Goal: Transaction & Acquisition: Subscribe to service/newsletter

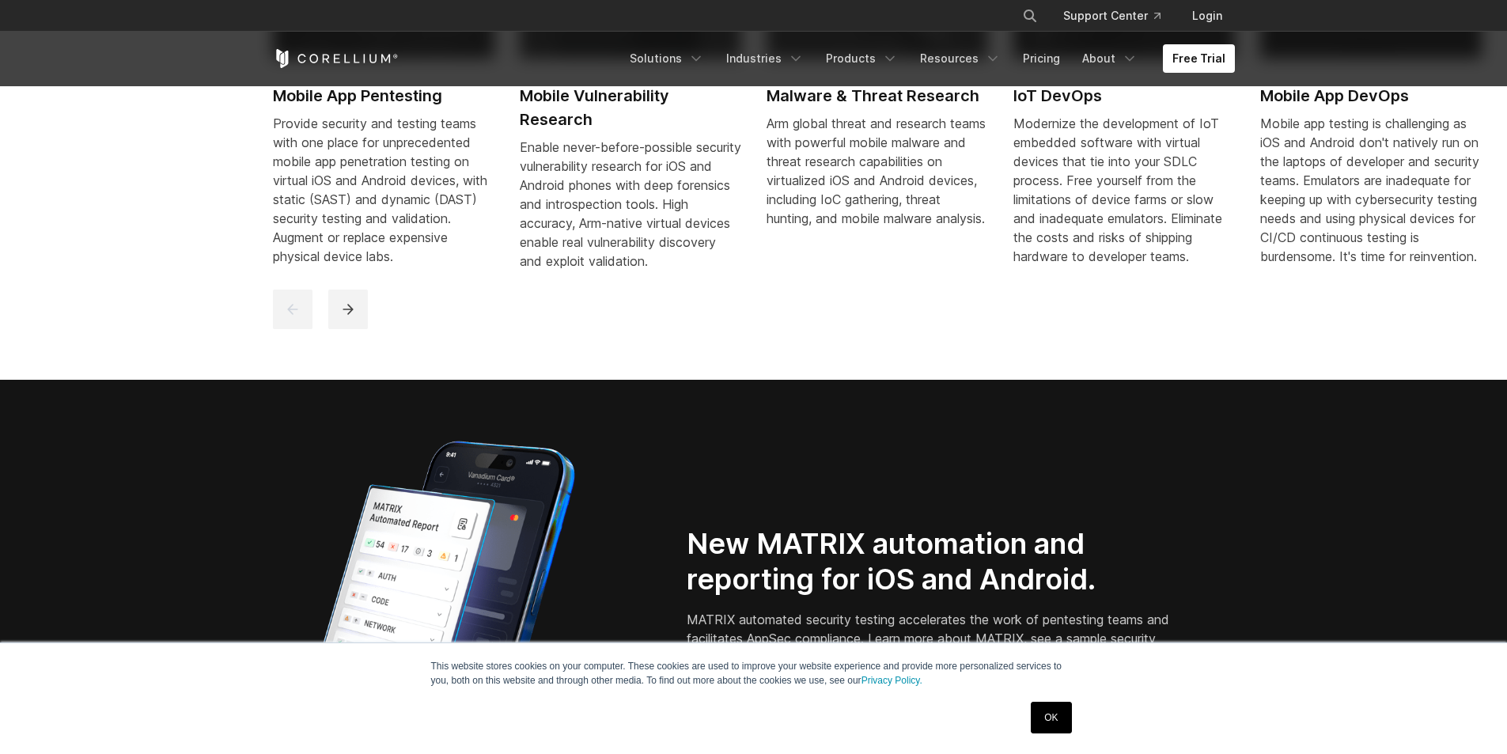
scroll to position [1424, 0]
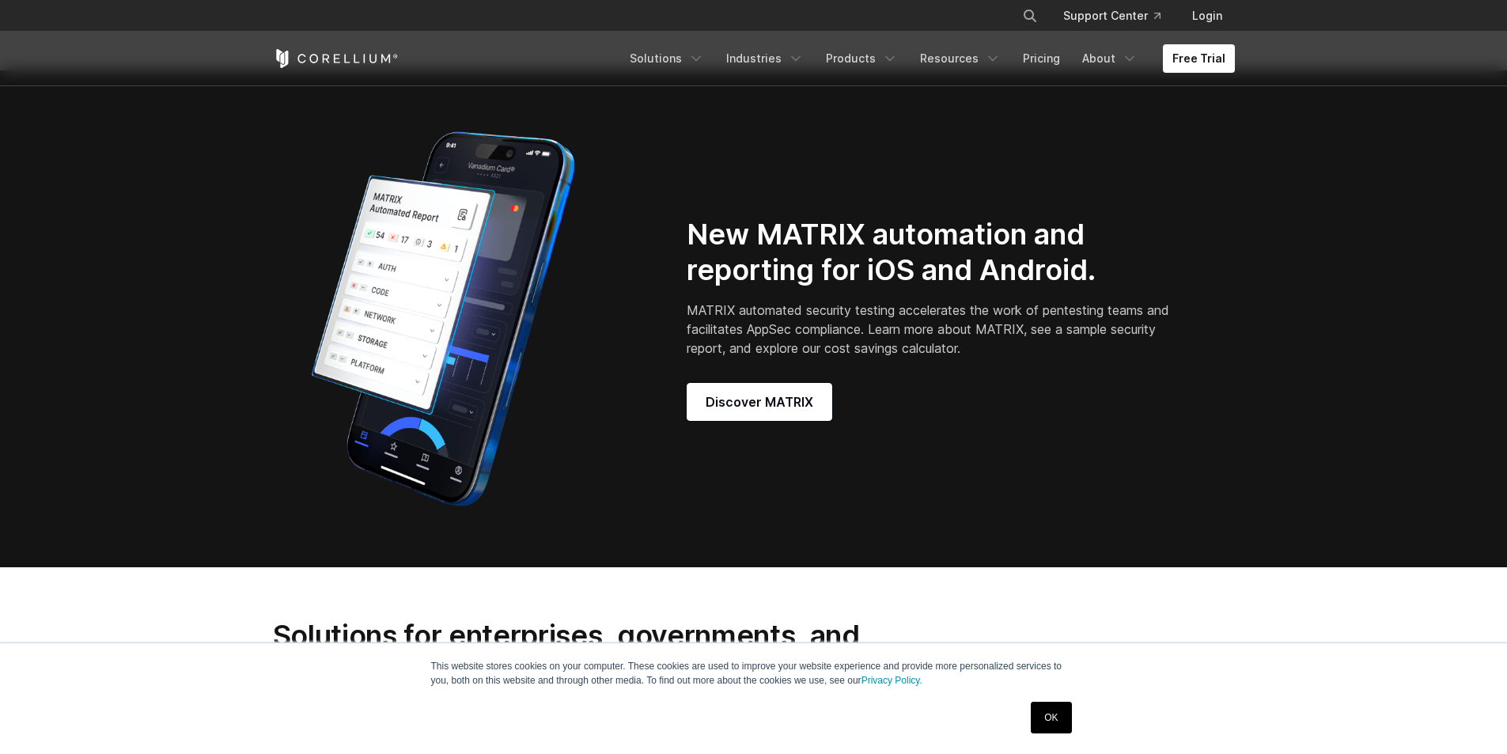
drag, startPoint x: 981, startPoint y: 274, endPoint x: 954, endPoint y: 248, distance: 37.5
click at [954, 248] on h2 "New MATRIX automation and reporting for iOS and Android." at bounding box center [931, 252] width 488 height 71
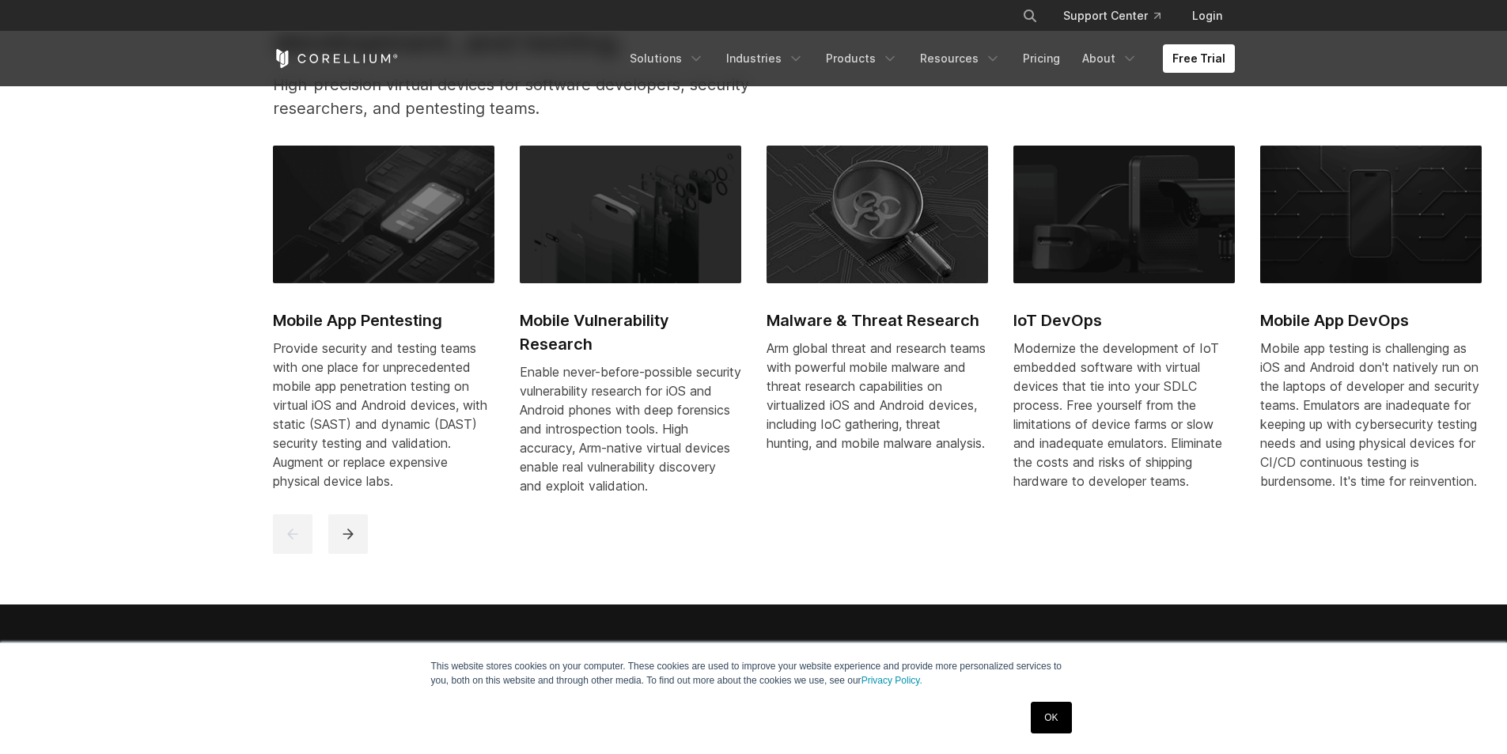
scroll to position [828, 0]
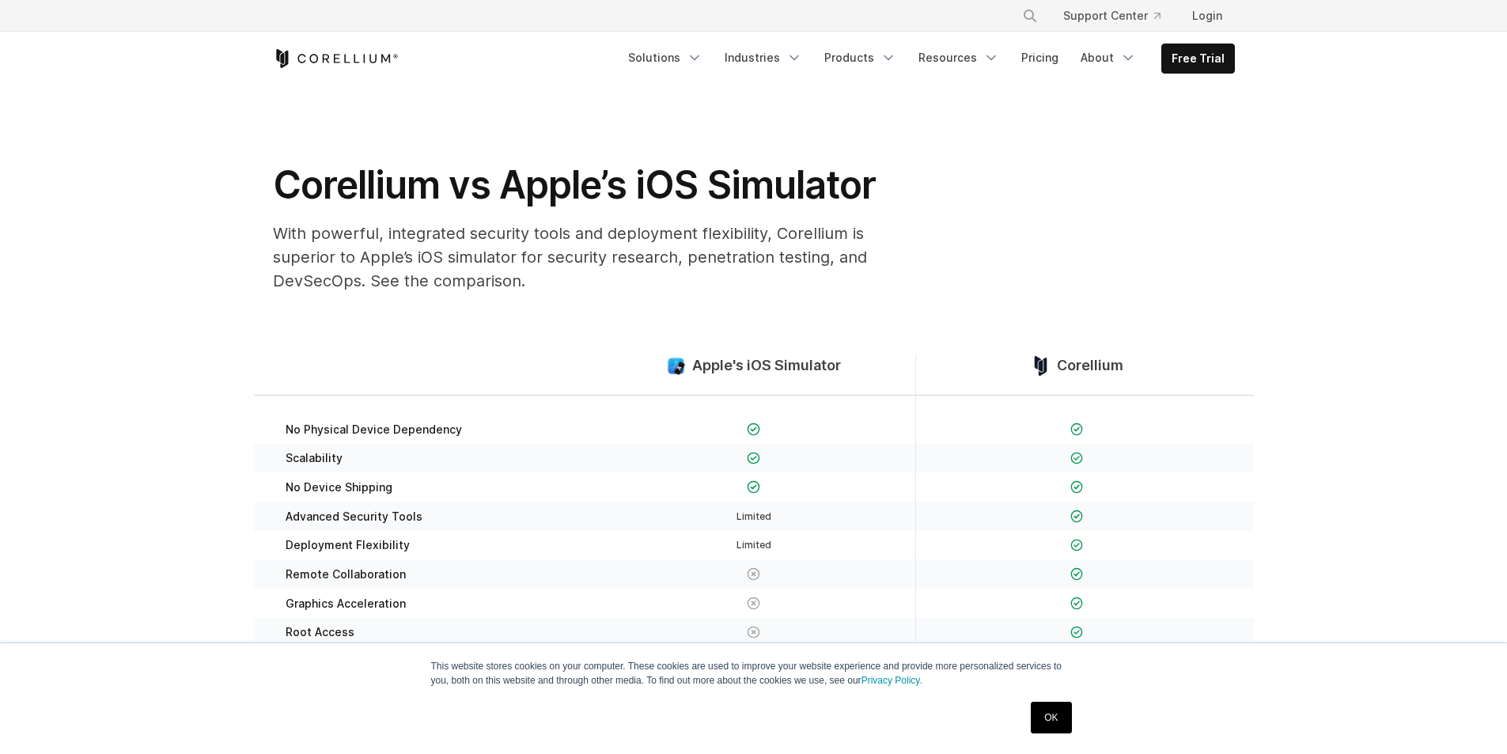
drag, startPoint x: 946, startPoint y: 495, endPoint x: 892, endPoint y: 461, distance: 63.7
drag, startPoint x: 892, startPoint y: 461, endPoint x: 884, endPoint y: 459, distance: 9.0
click at [884, 459] on div at bounding box center [753, 458] width 291 height 17
click at [1191, 51] on link "Free Trial" at bounding box center [1198, 58] width 72 height 28
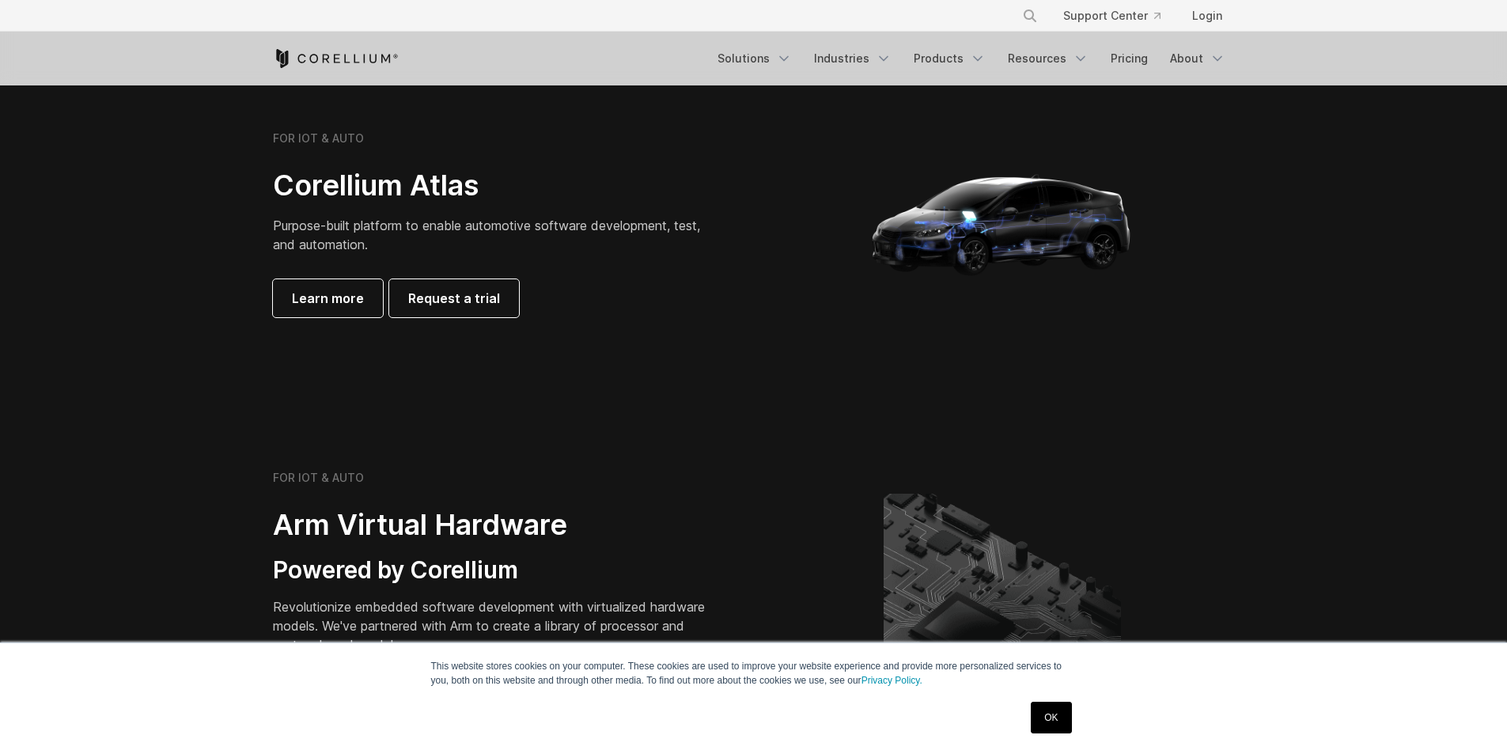
scroll to position [1741, 0]
